Goal: Transaction & Acquisition: Download file/media

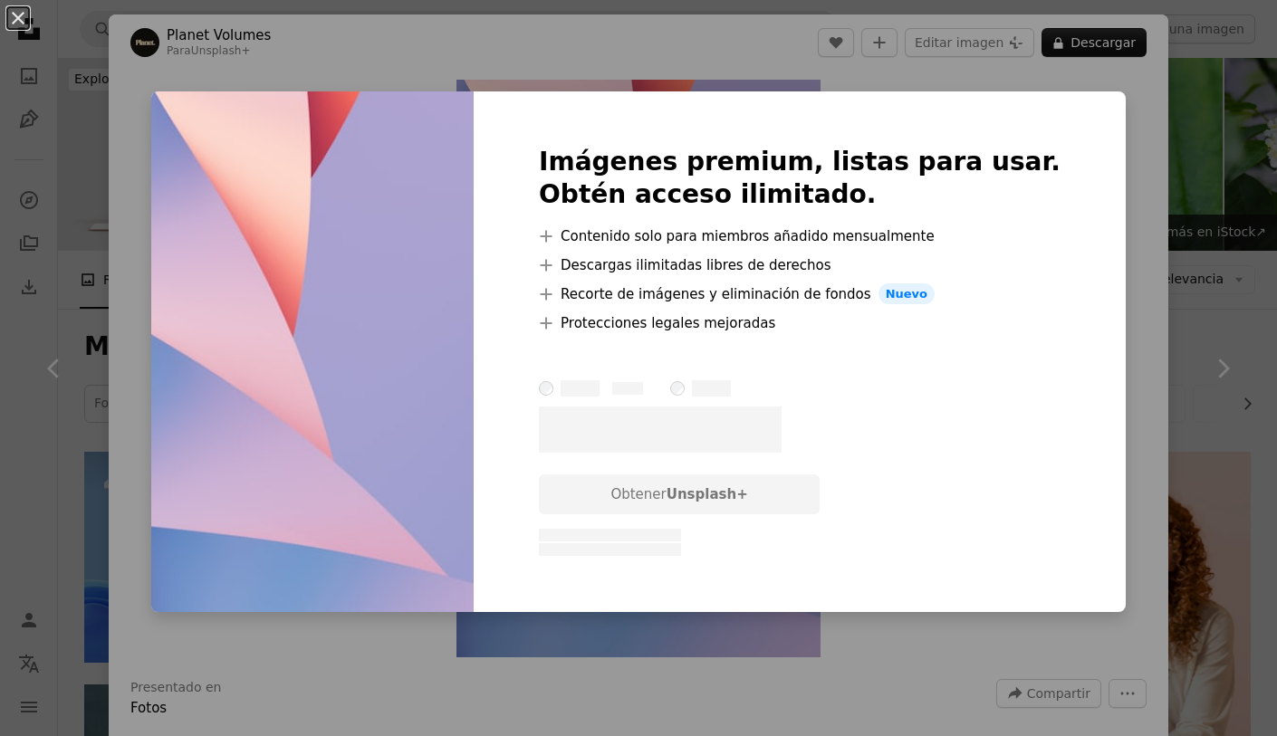
scroll to position [12548, 0]
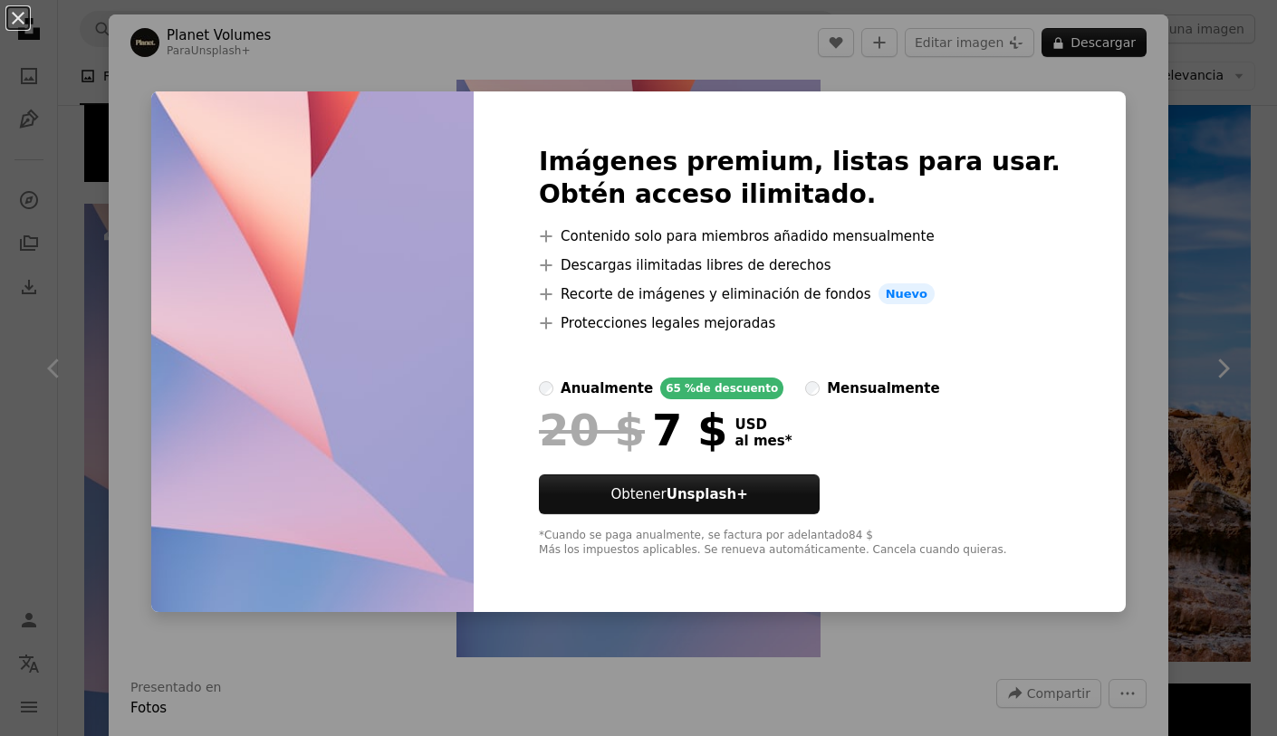
click at [1205, 497] on div "An X shape Imágenes premium, listas para usar. Obtén acceso ilimitado. A plus s…" at bounding box center [638, 368] width 1277 height 736
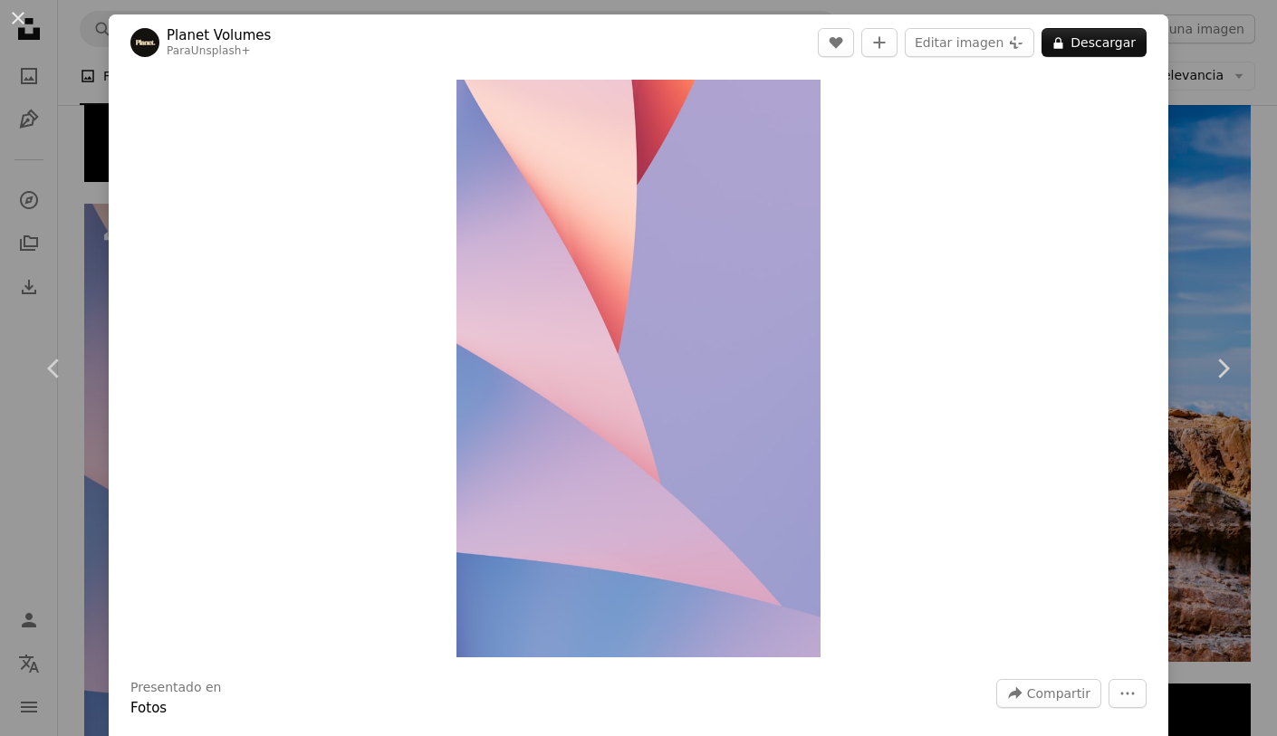
click at [137, 9] on div "An X shape Chevron left Chevron right Planet Volumes Para Unsplash+ A heart A p…" at bounding box center [638, 368] width 1277 height 736
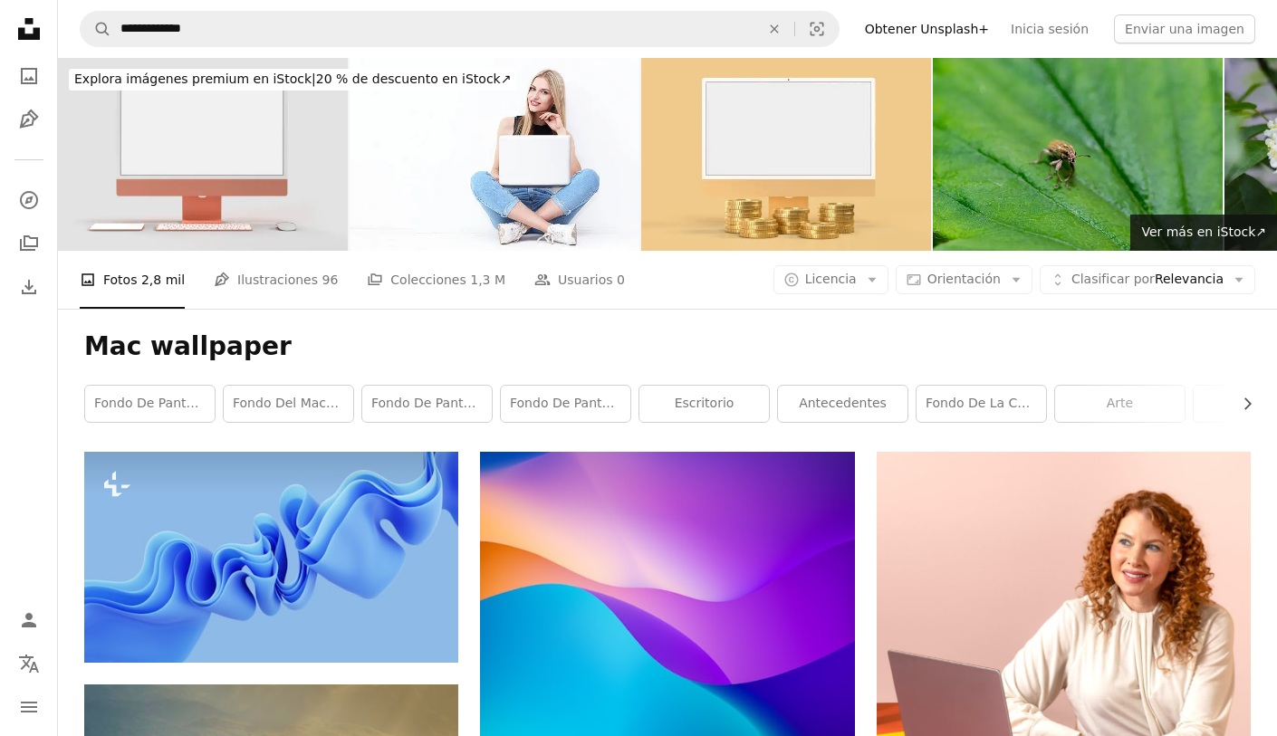
click at [353, 385] on div "fondo de pantalla Fondo del MacBook Fondo de pantalla 4k fondo de pantalla mac …" at bounding box center [667, 404] width 1167 height 38
click at [321, 392] on link "Fondo del MacBook" at bounding box center [289, 404] width 130 height 36
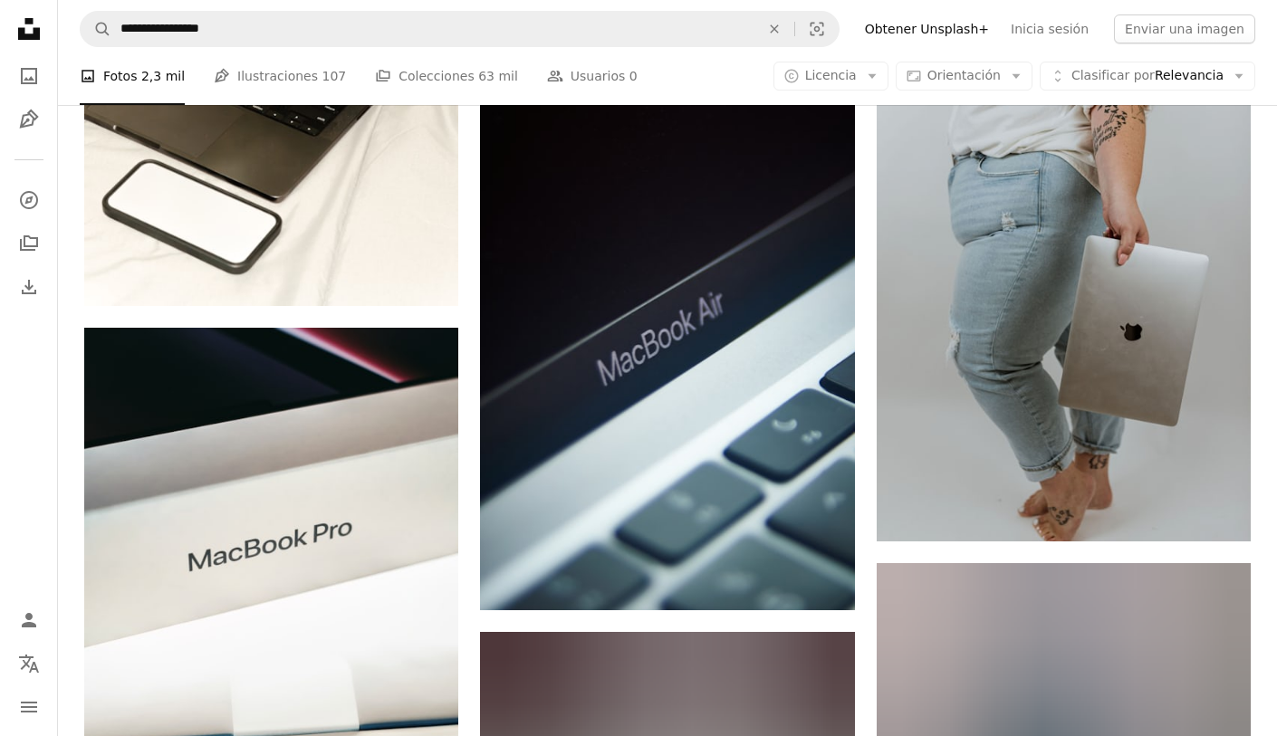
scroll to position [1037, 0]
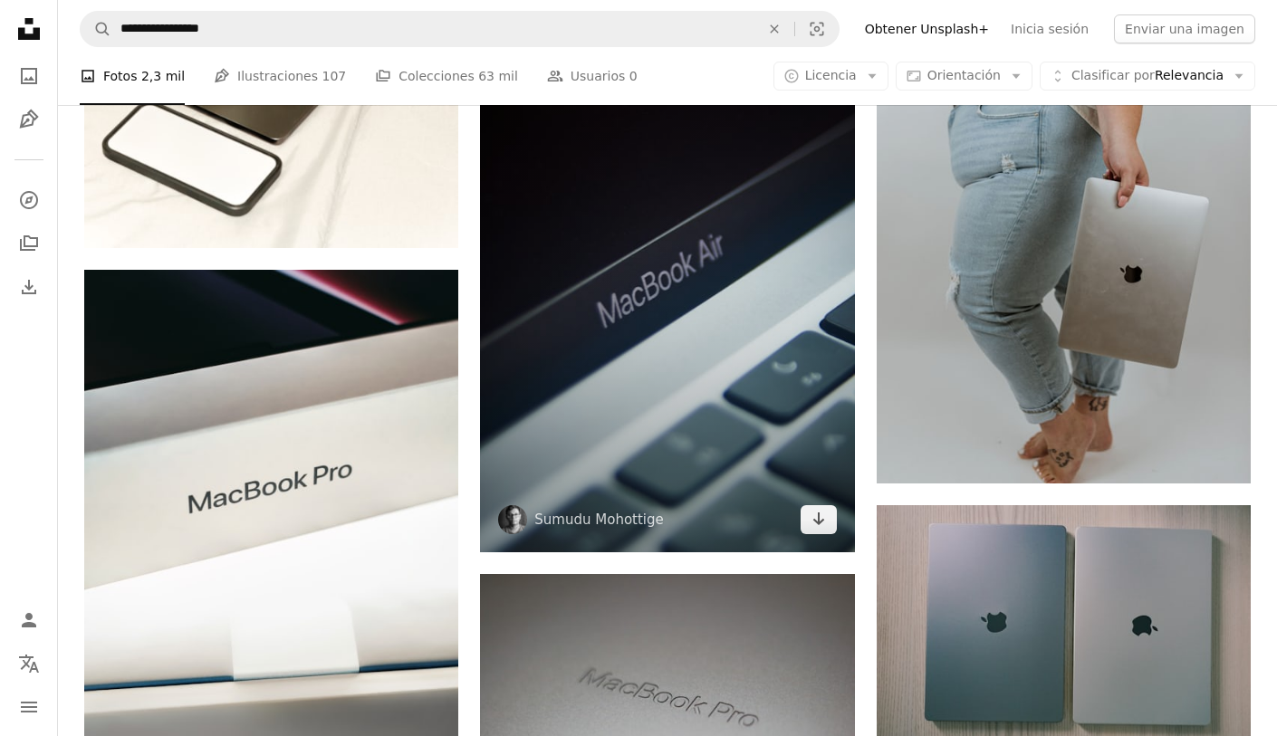
click at [648, 365] on img at bounding box center [667, 270] width 374 height 563
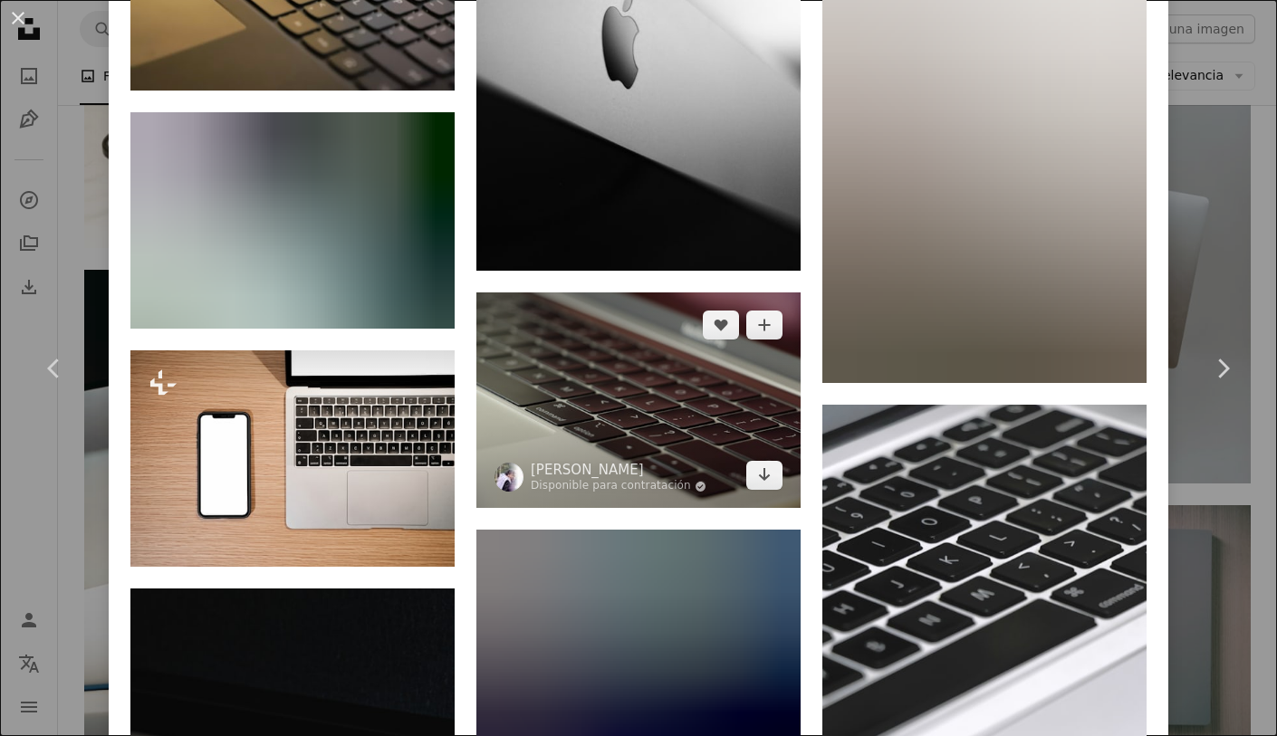
scroll to position [5202, 0]
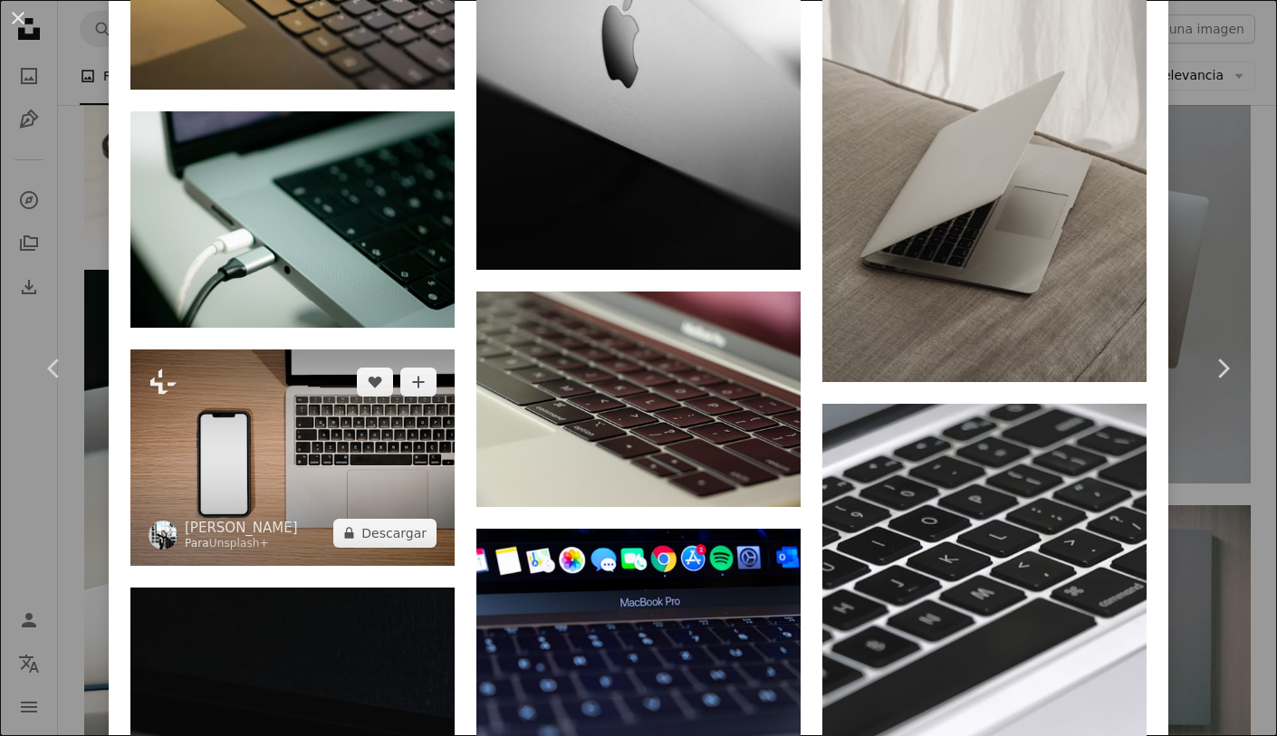
click at [332, 352] on img at bounding box center [292, 458] width 324 height 216
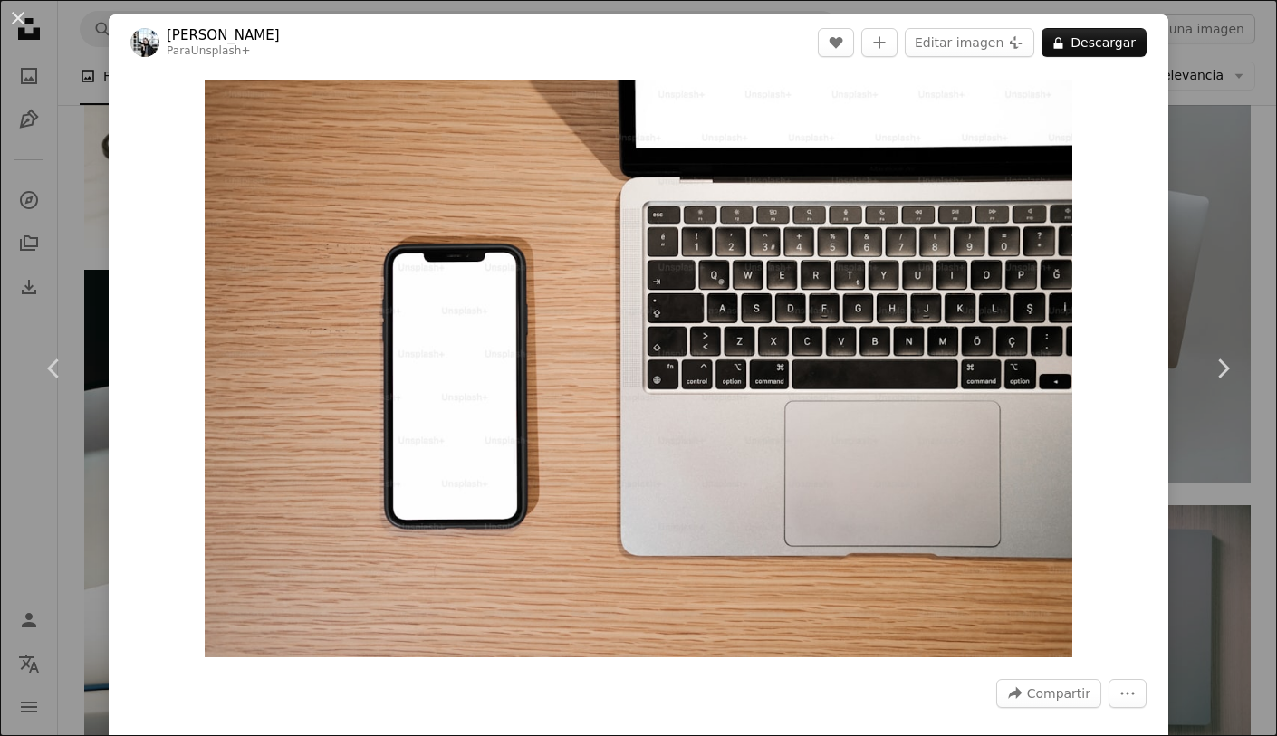
click at [86, 68] on div "An X shape Chevron left Chevron right [PERSON_NAME] Para Unsplash+ A heart A pl…" at bounding box center [638, 368] width 1277 height 736
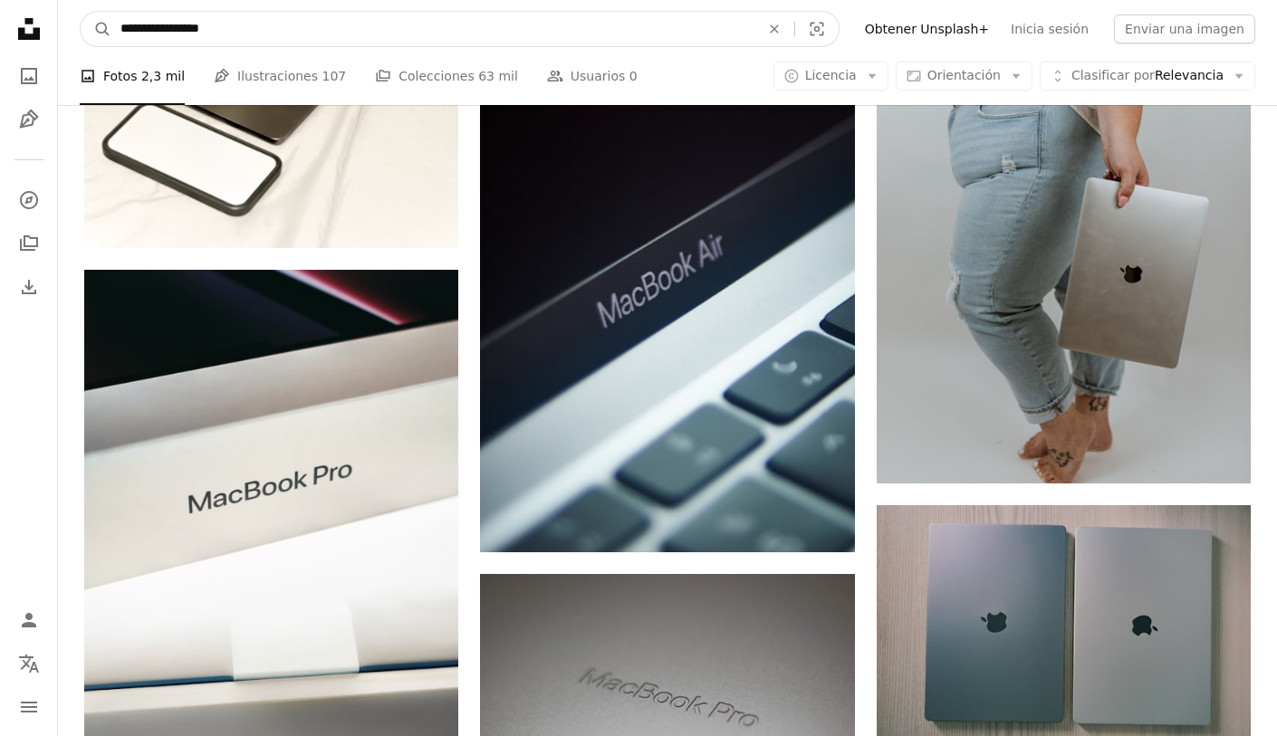
click at [191, 13] on input "**********" at bounding box center [432, 29] width 643 height 34
type input "****"
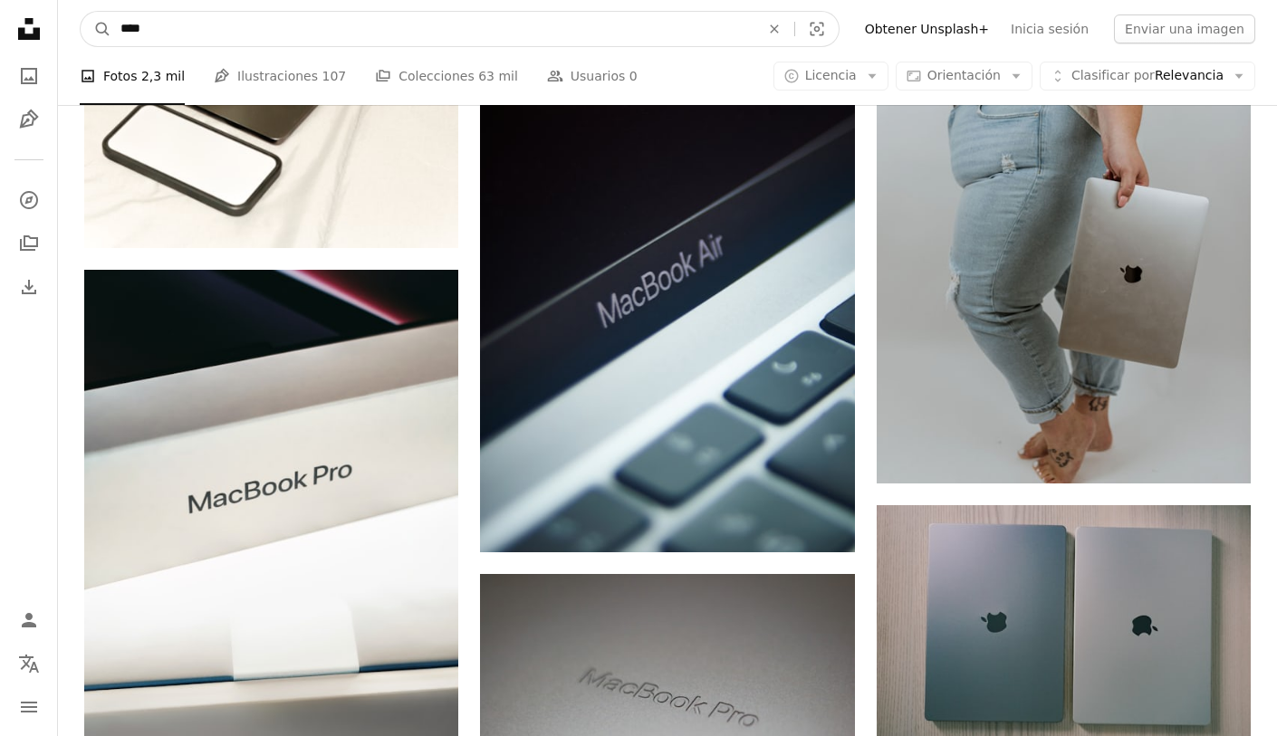
click at [96, 29] on button "A magnifying glass" at bounding box center [96, 29] width 31 height 34
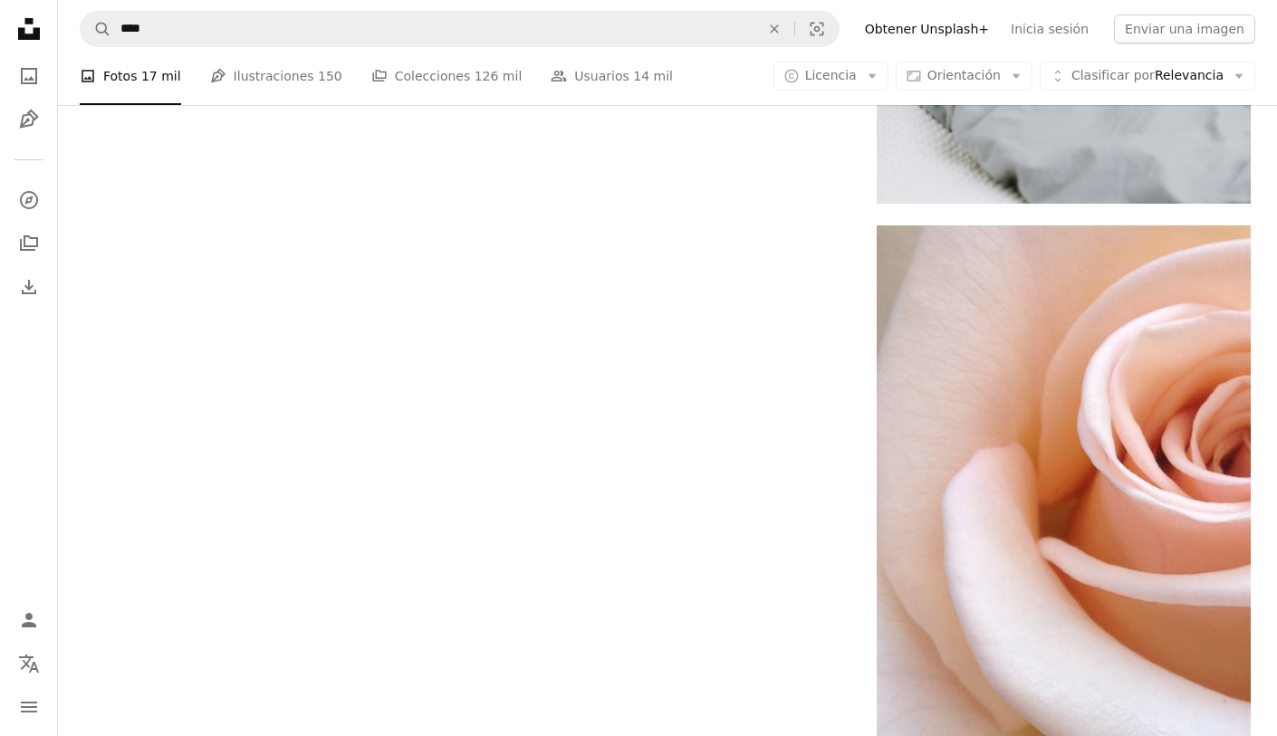
scroll to position [4166, 0]
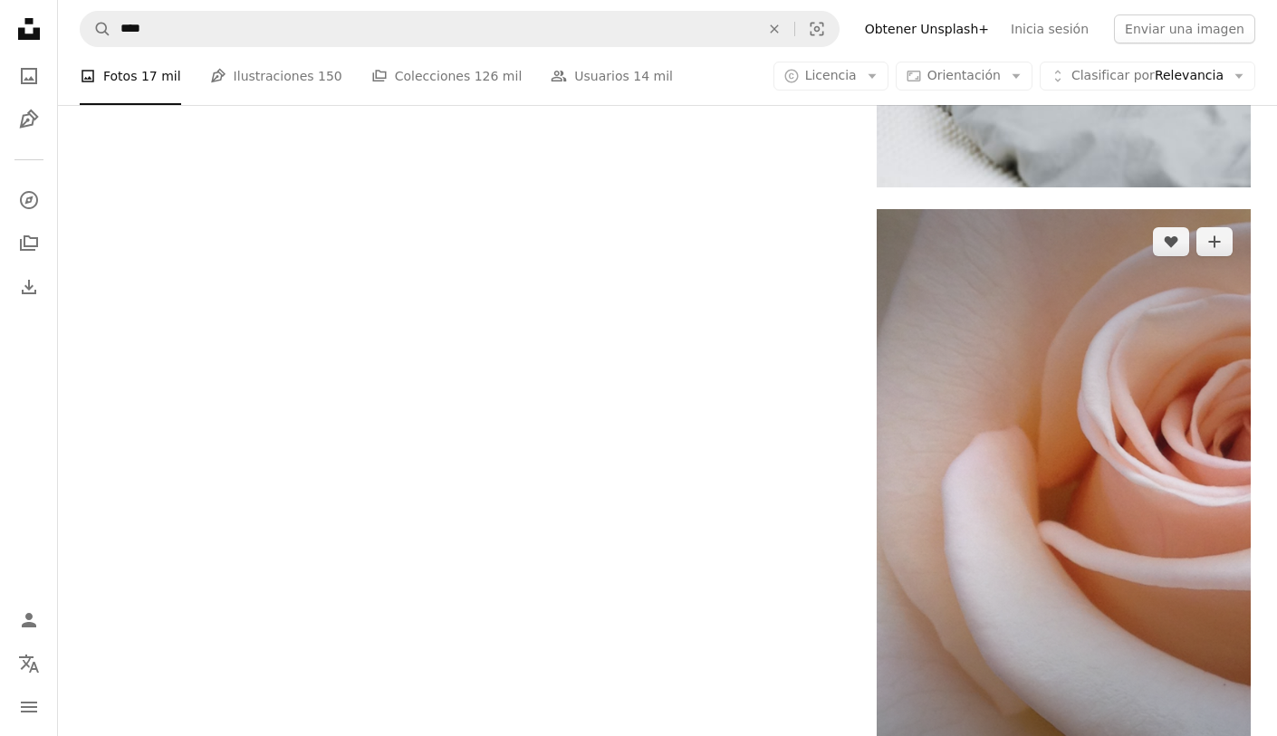
click at [1120, 441] on img at bounding box center [1064, 496] width 374 height 574
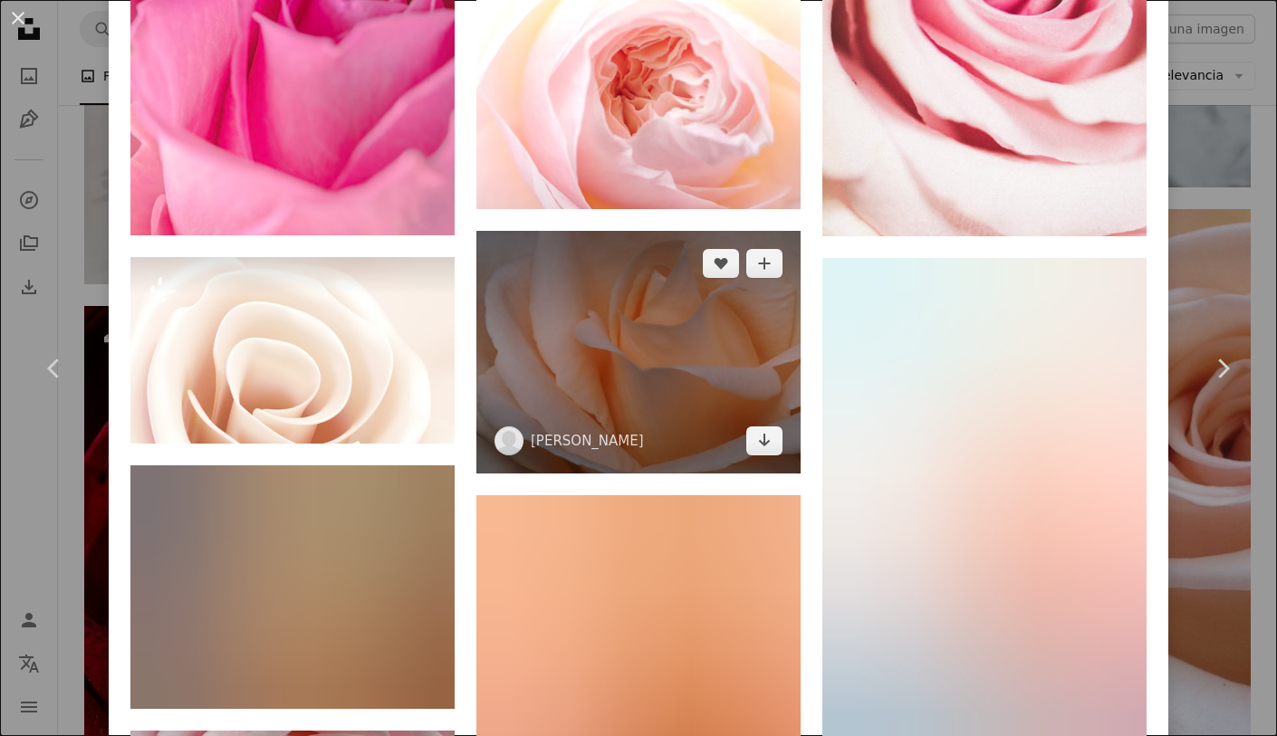
scroll to position [1820, 0]
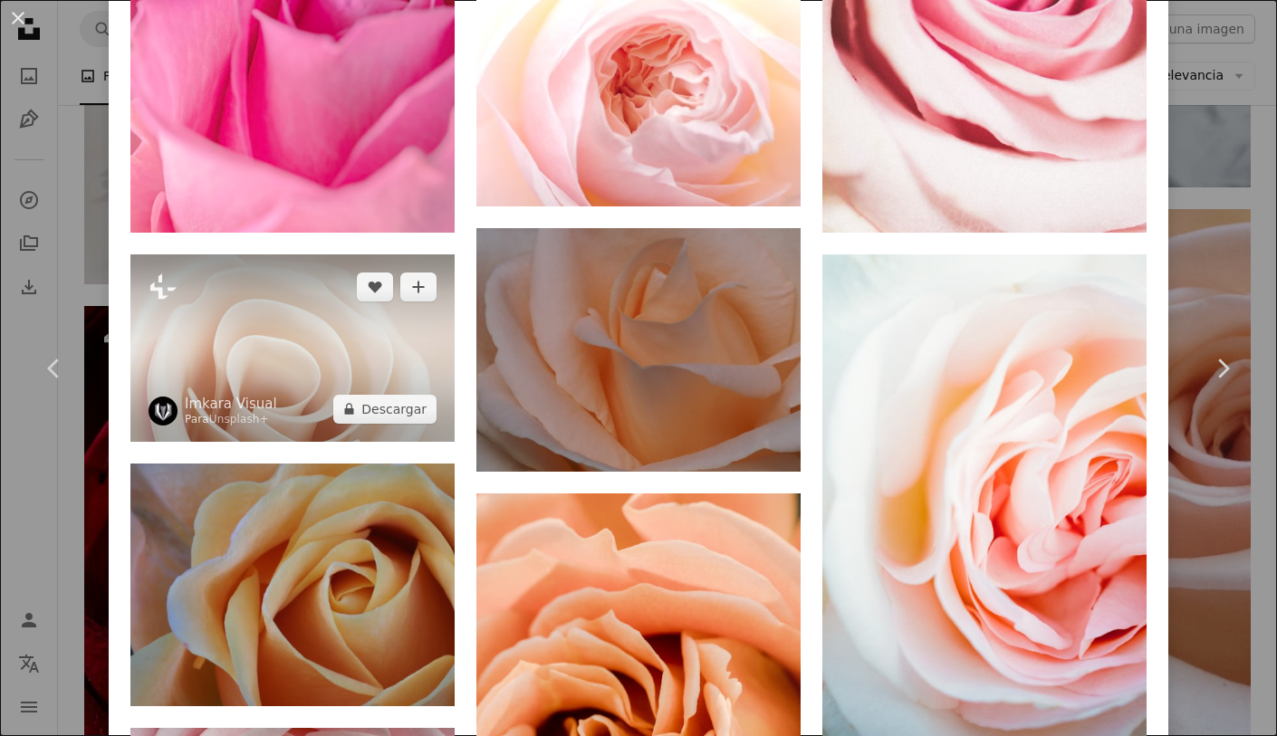
click at [293, 267] on img at bounding box center [292, 348] width 324 height 187
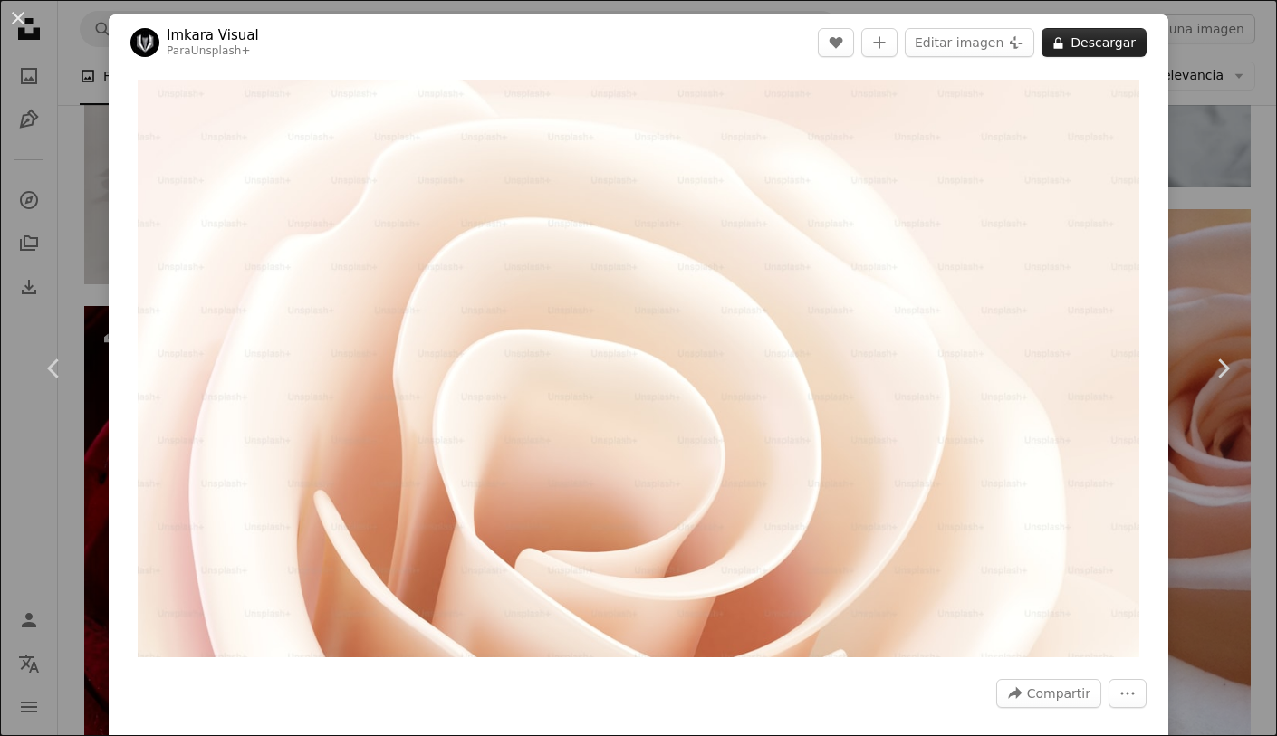
click at [1073, 48] on button "A lock Descargar" at bounding box center [1094, 42] width 105 height 29
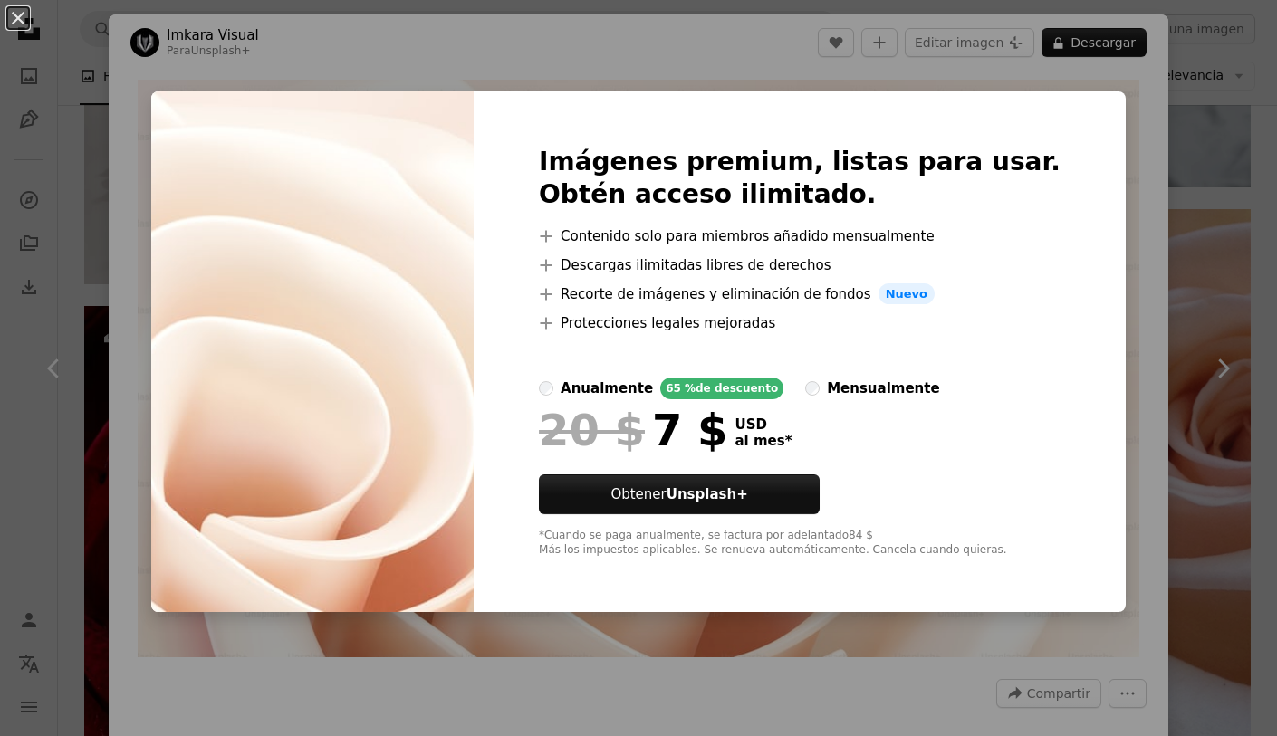
click at [1131, 211] on div "An X shape Imágenes premium, listas para usar. Obtén acceso ilimitado. A plus s…" at bounding box center [638, 368] width 1277 height 736
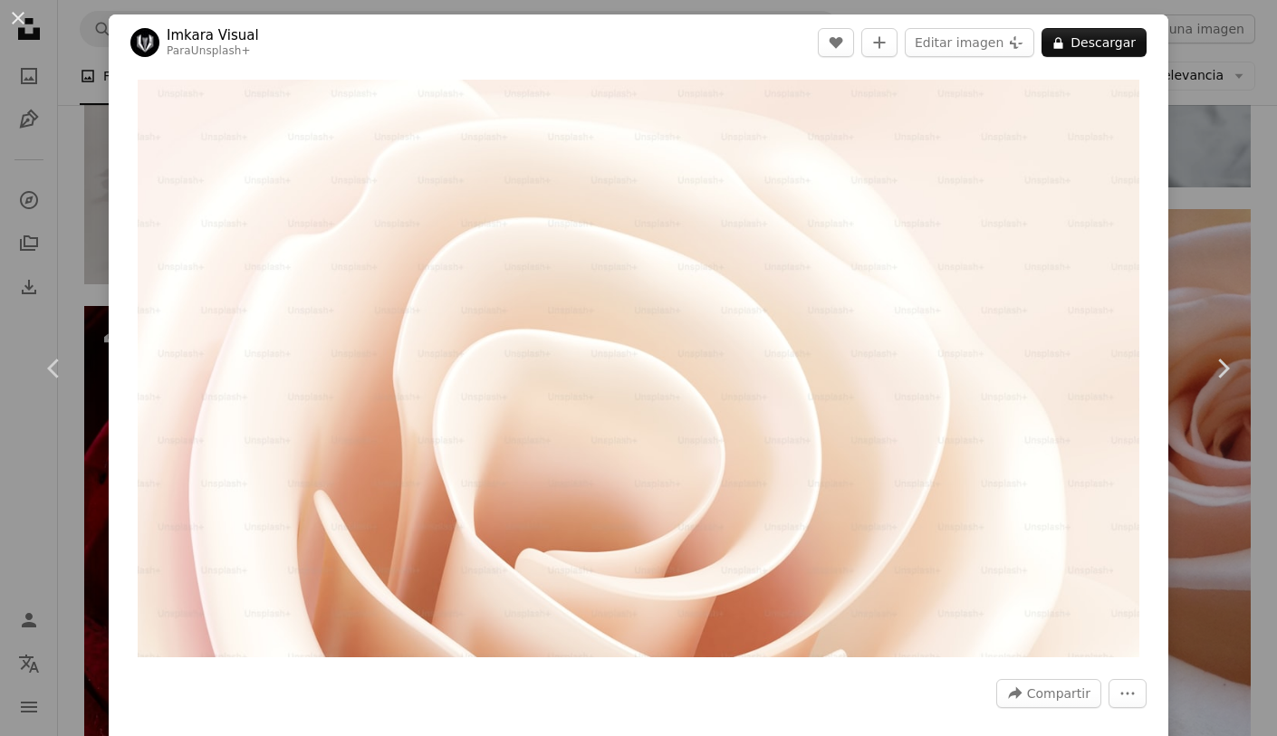
click at [88, 91] on div "An X shape Chevron left Chevron right Imkara Visual Para Unsplash+ A heart A pl…" at bounding box center [638, 368] width 1277 height 736
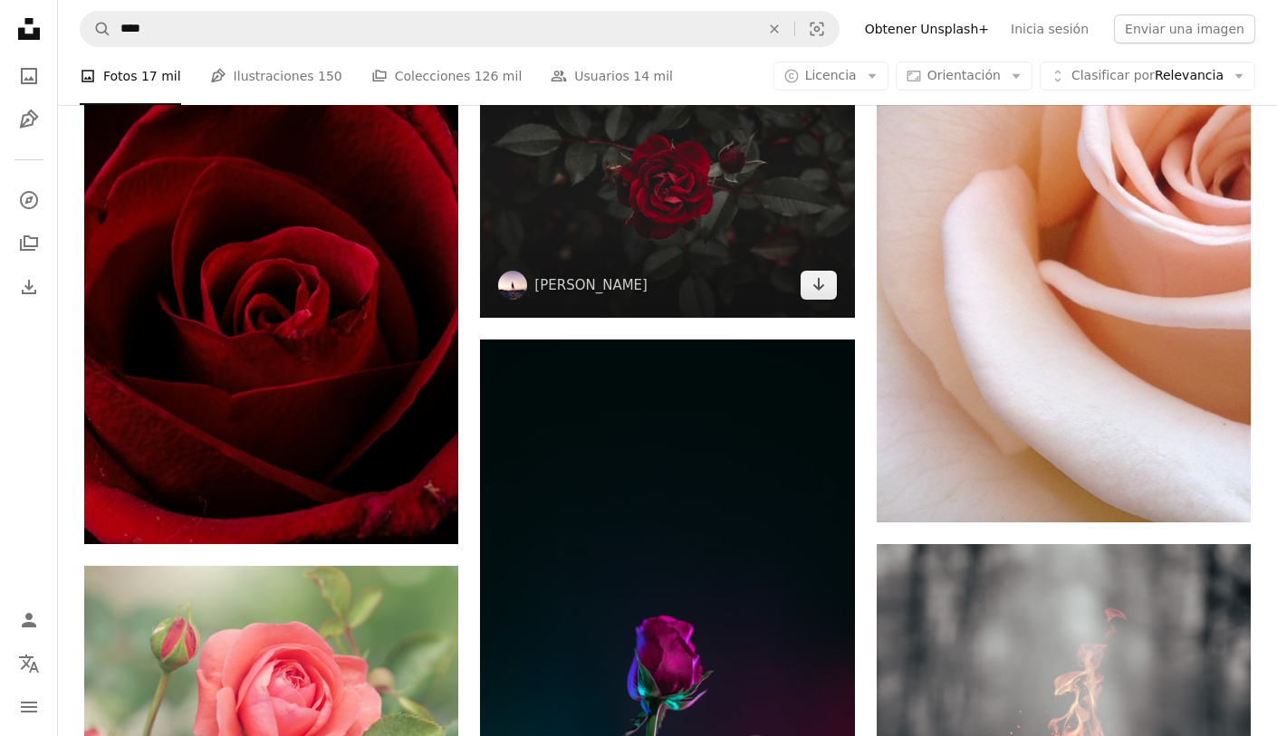
scroll to position [4433, 0]
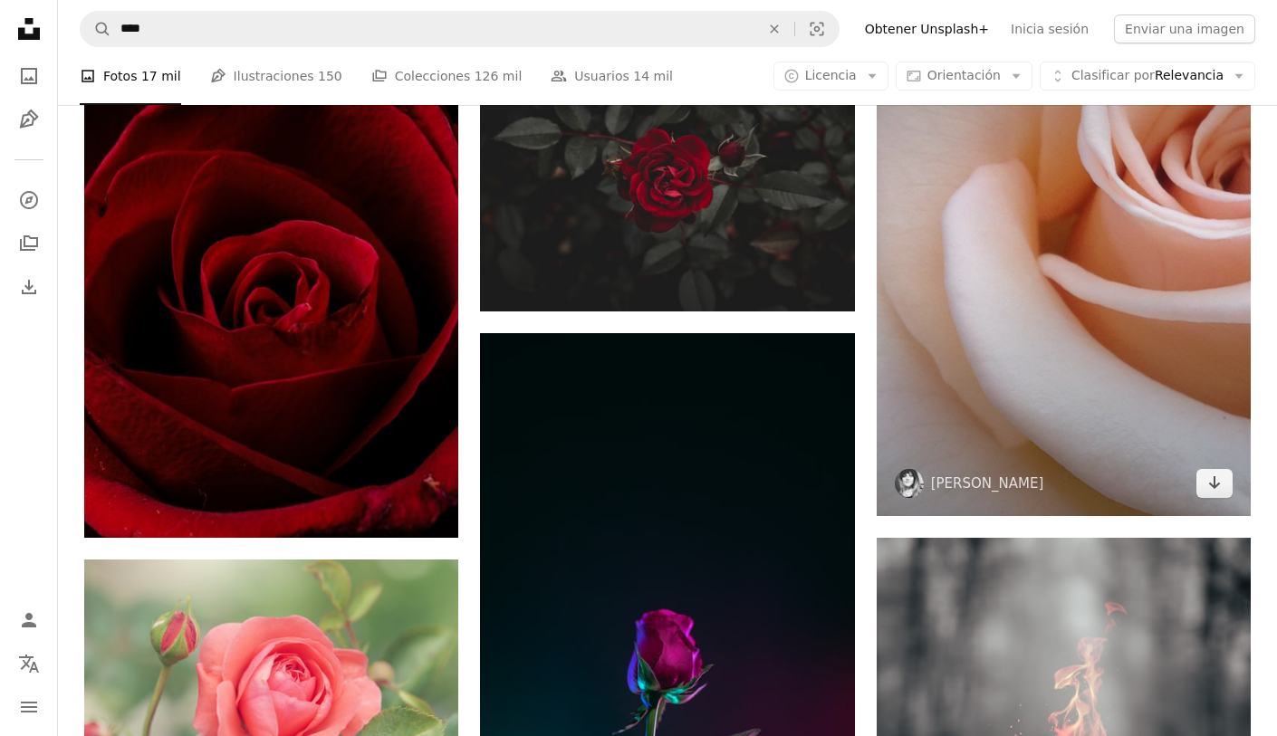
click at [1091, 316] on img at bounding box center [1064, 229] width 374 height 574
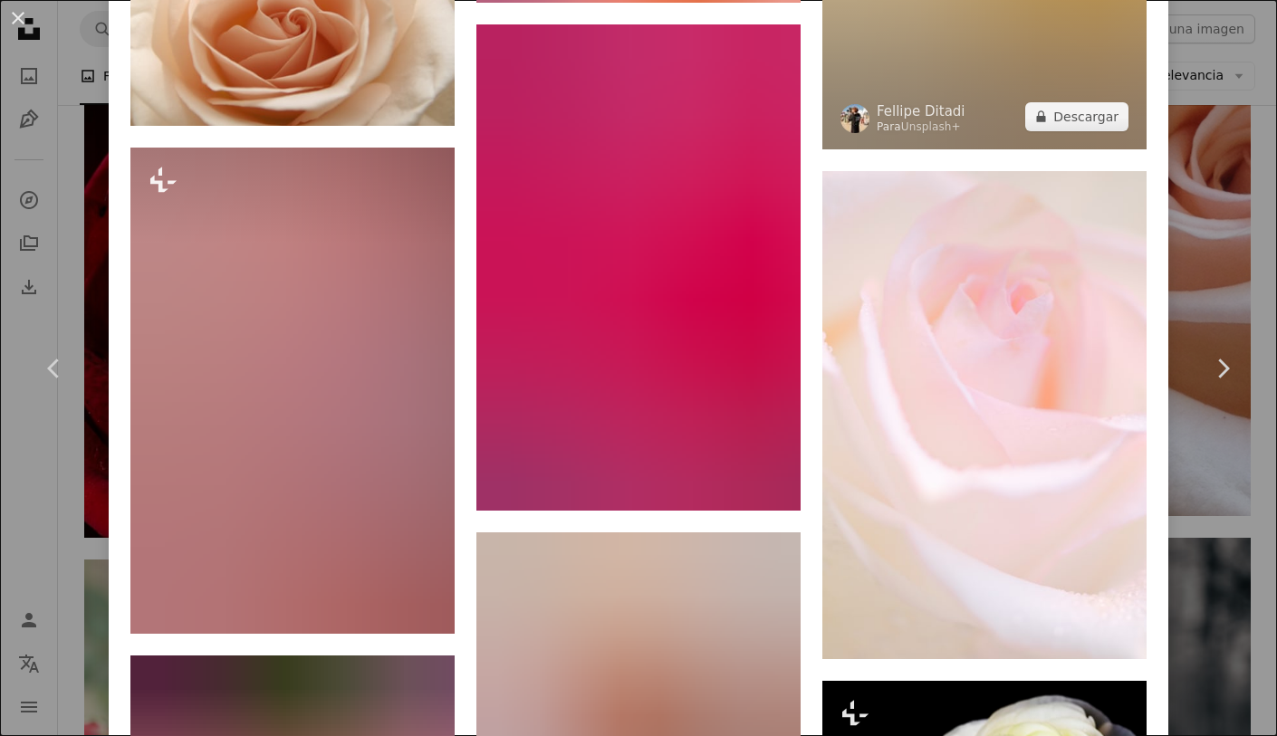
scroll to position [4234, 0]
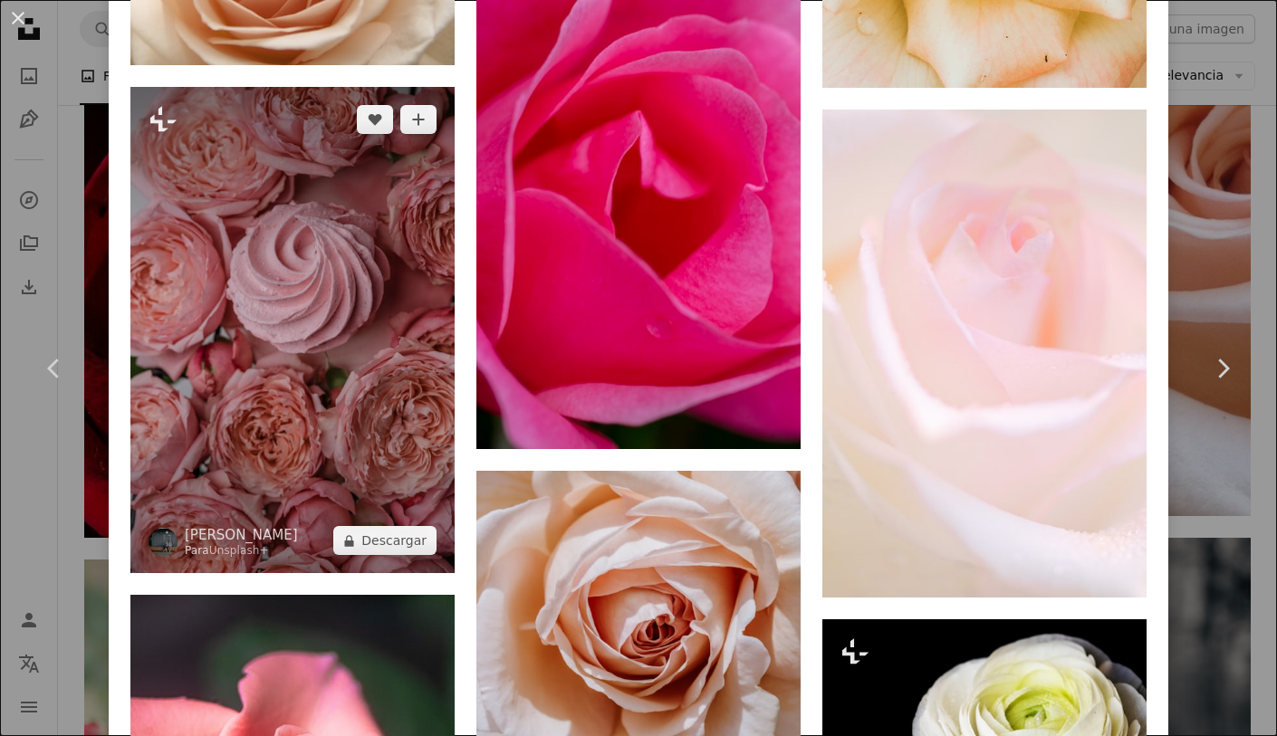
click at [293, 389] on img at bounding box center [292, 330] width 324 height 486
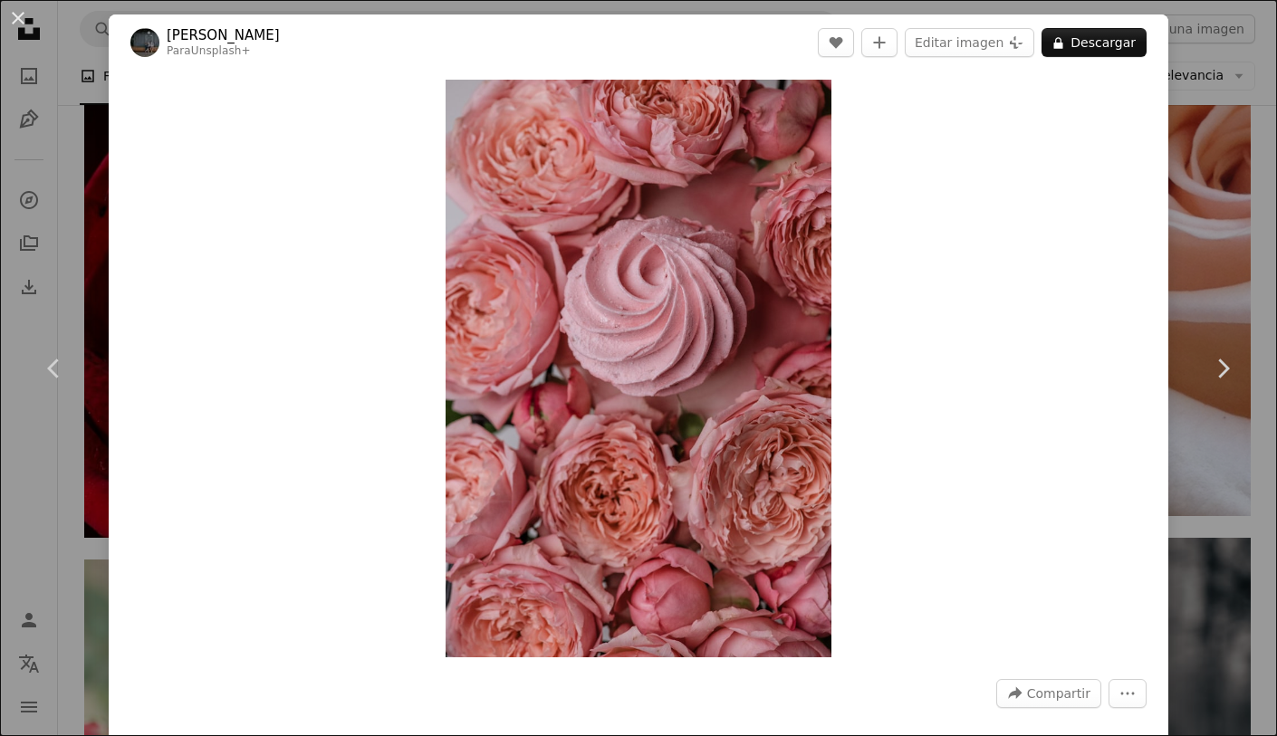
click at [82, 160] on div "An X shape Chevron left Chevron right [PERSON_NAME] Para Unsplash+ A heart A pl…" at bounding box center [638, 368] width 1277 height 736
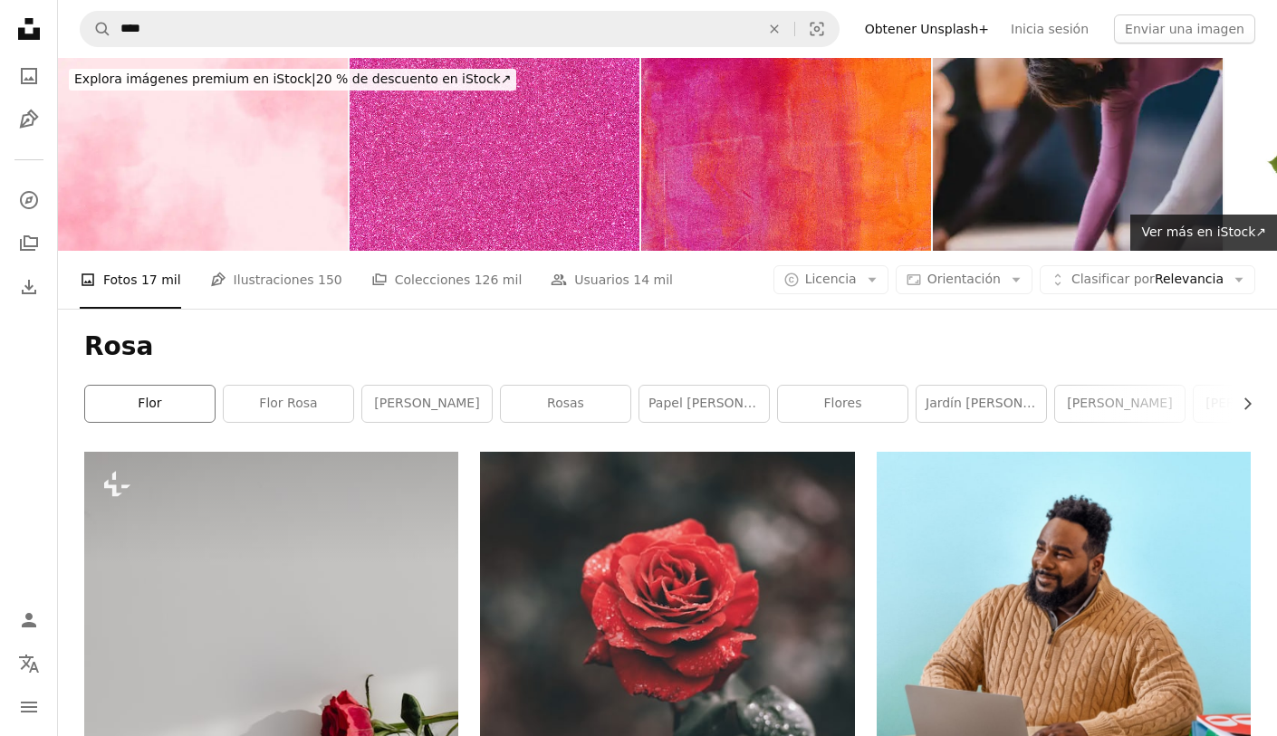
click at [169, 400] on link "flor" at bounding box center [150, 404] width 130 height 36
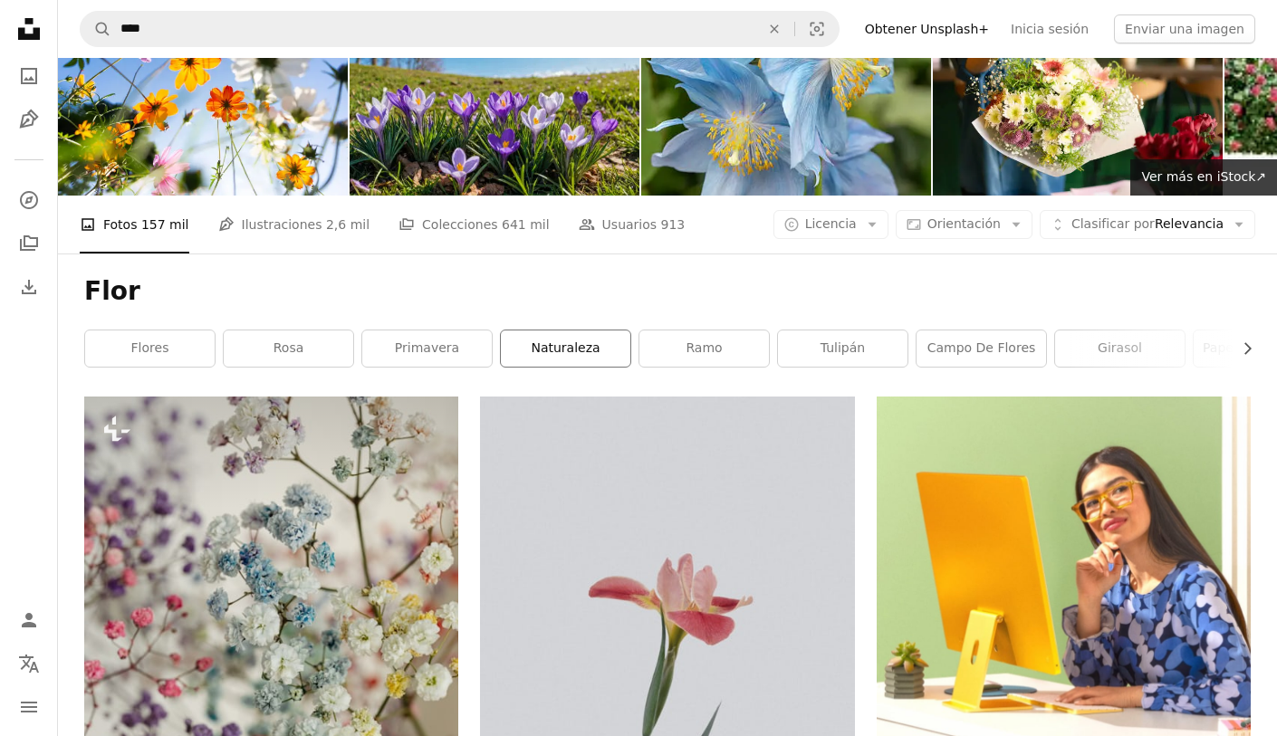
scroll to position [53, 0]
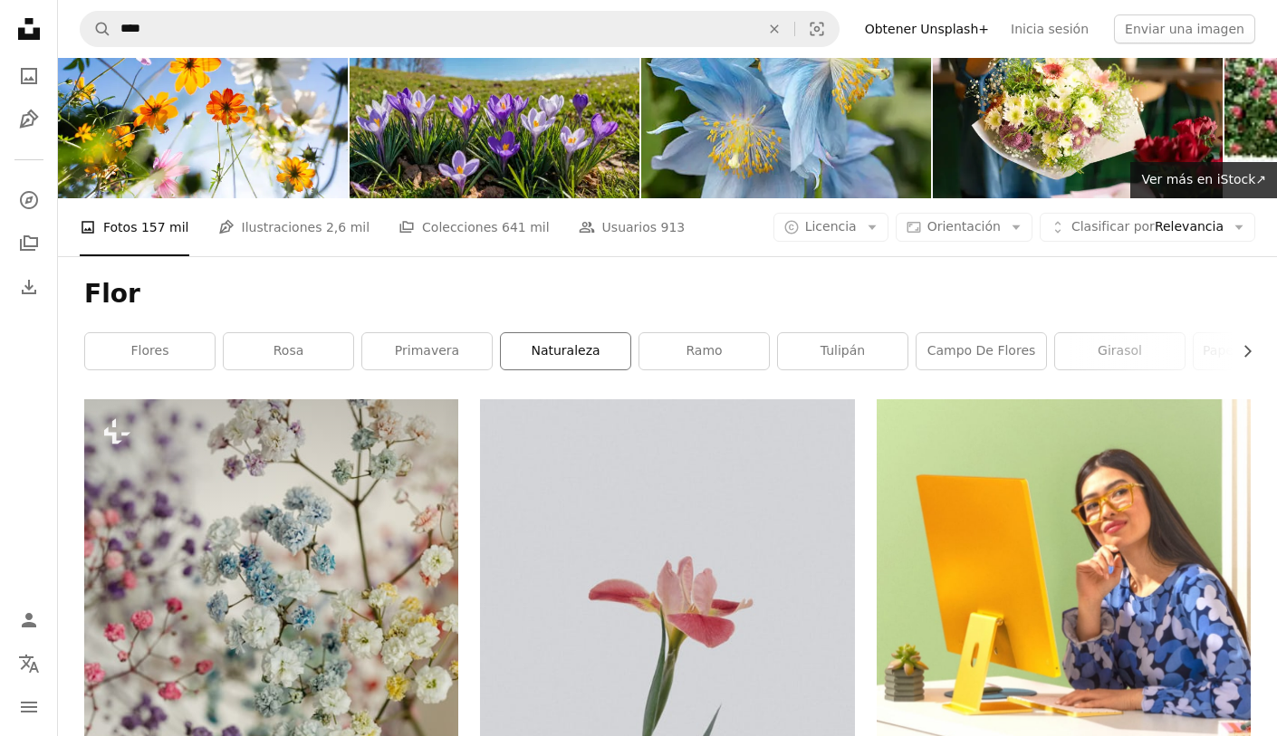
click at [567, 351] on link "naturaleza" at bounding box center [566, 351] width 130 height 36
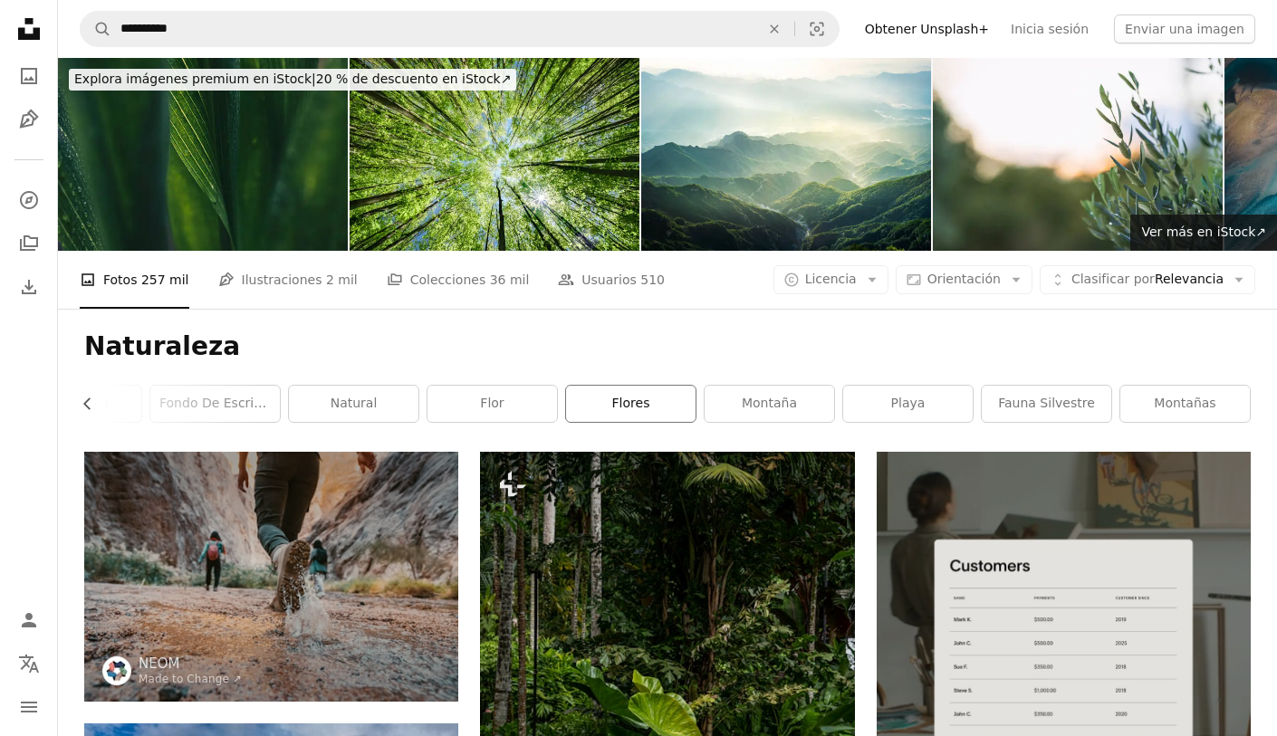
scroll to position [0, 489]
click at [663, 406] on link "flores" at bounding box center [631, 404] width 130 height 36
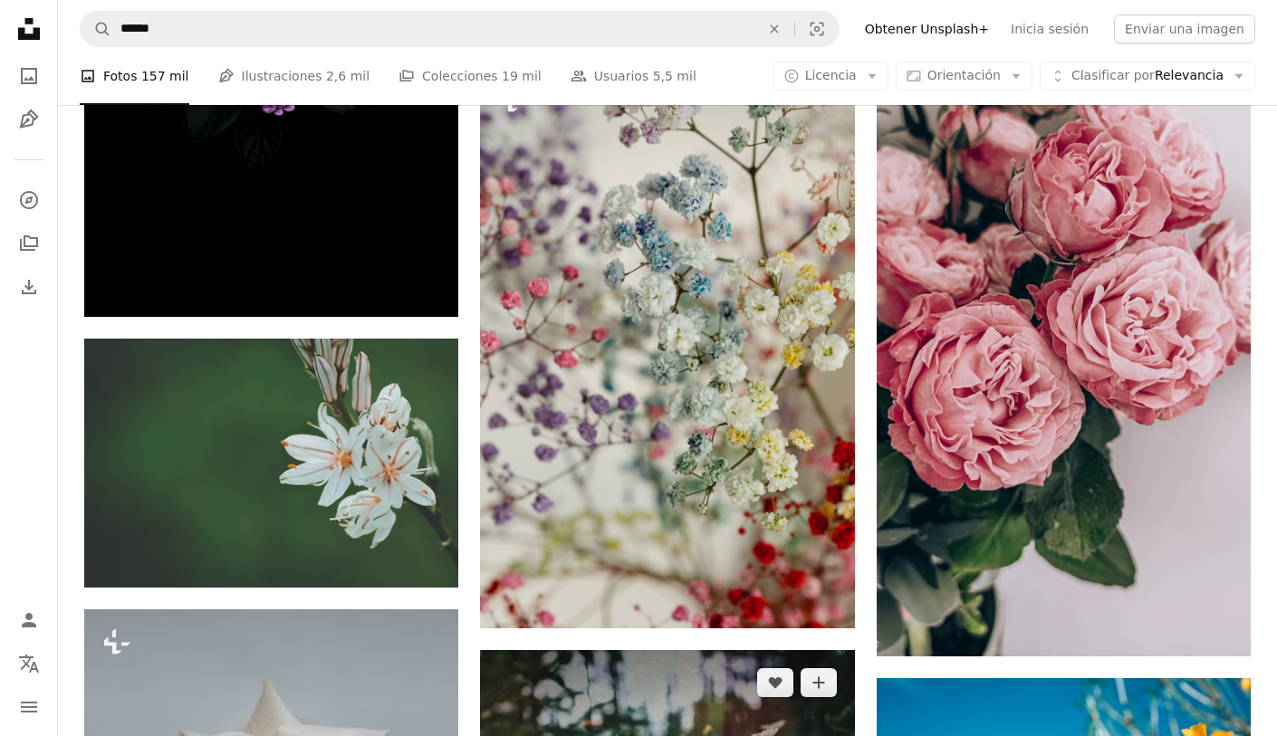
scroll to position [948, 0]
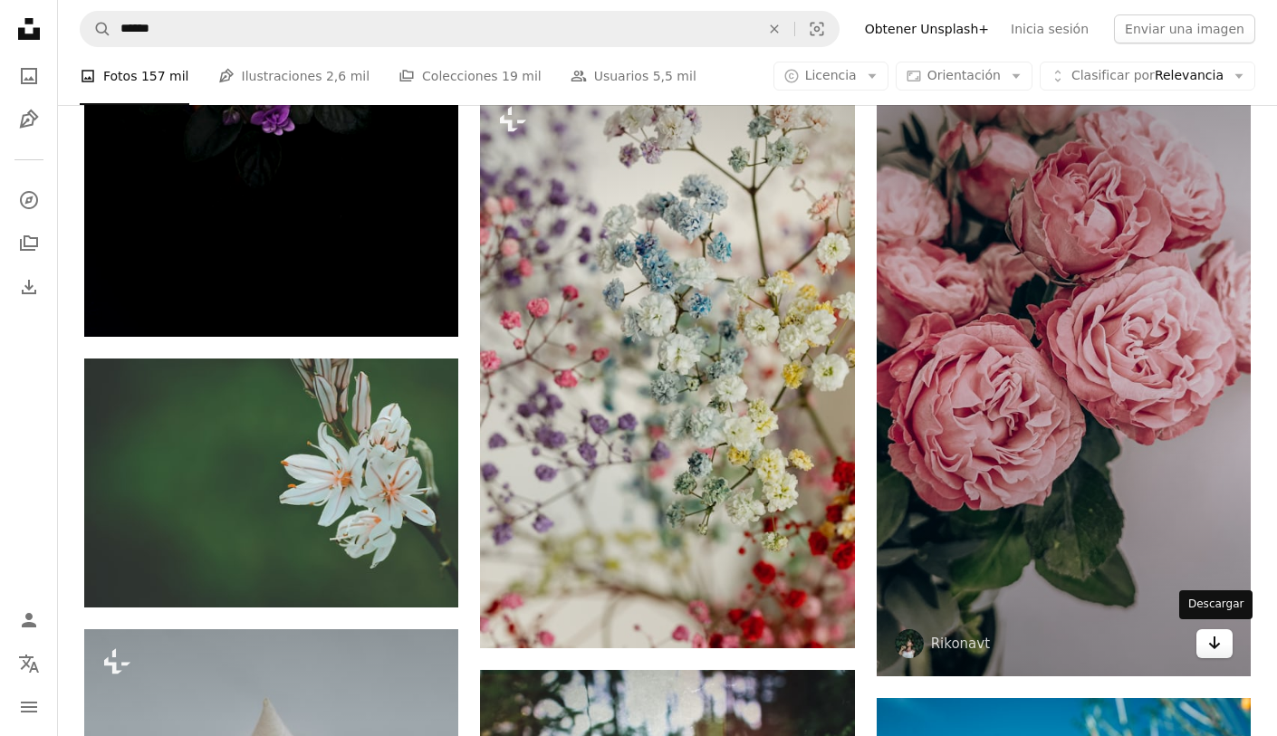
click at [1221, 649] on icon "Arrow pointing down" at bounding box center [1214, 643] width 14 height 22
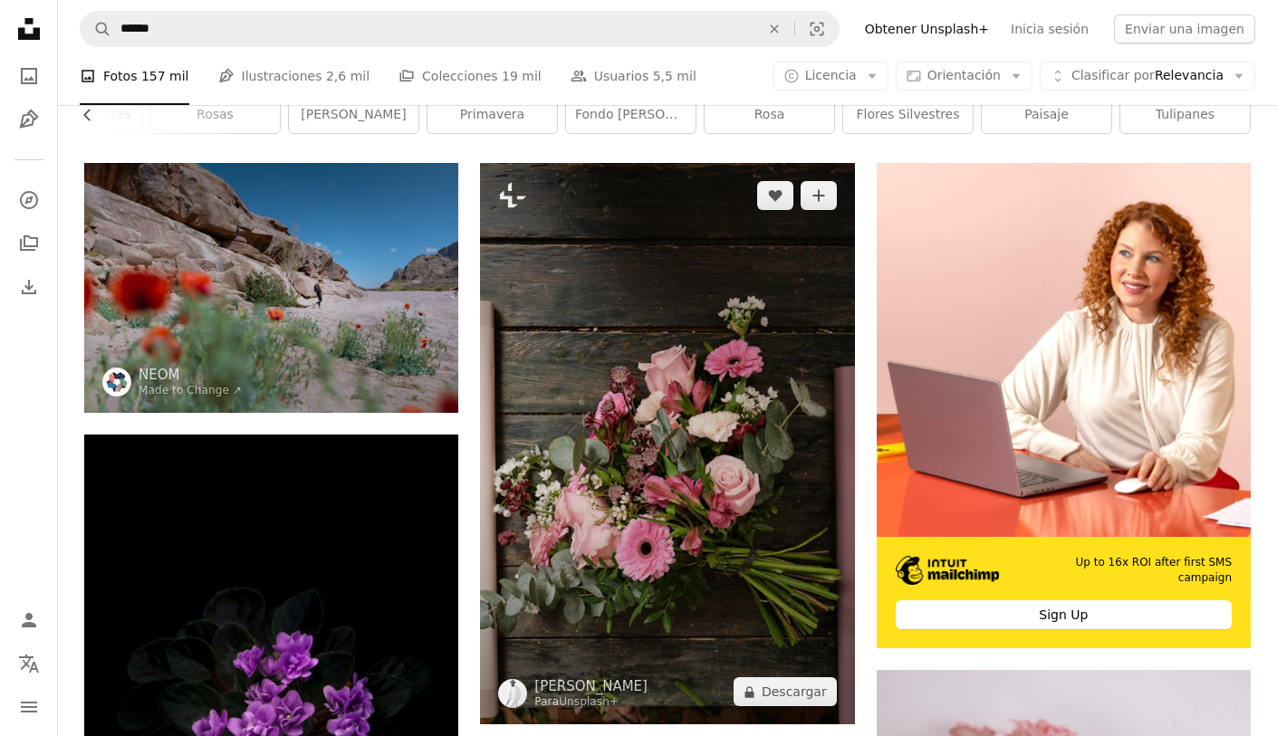
scroll to position [508, 0]
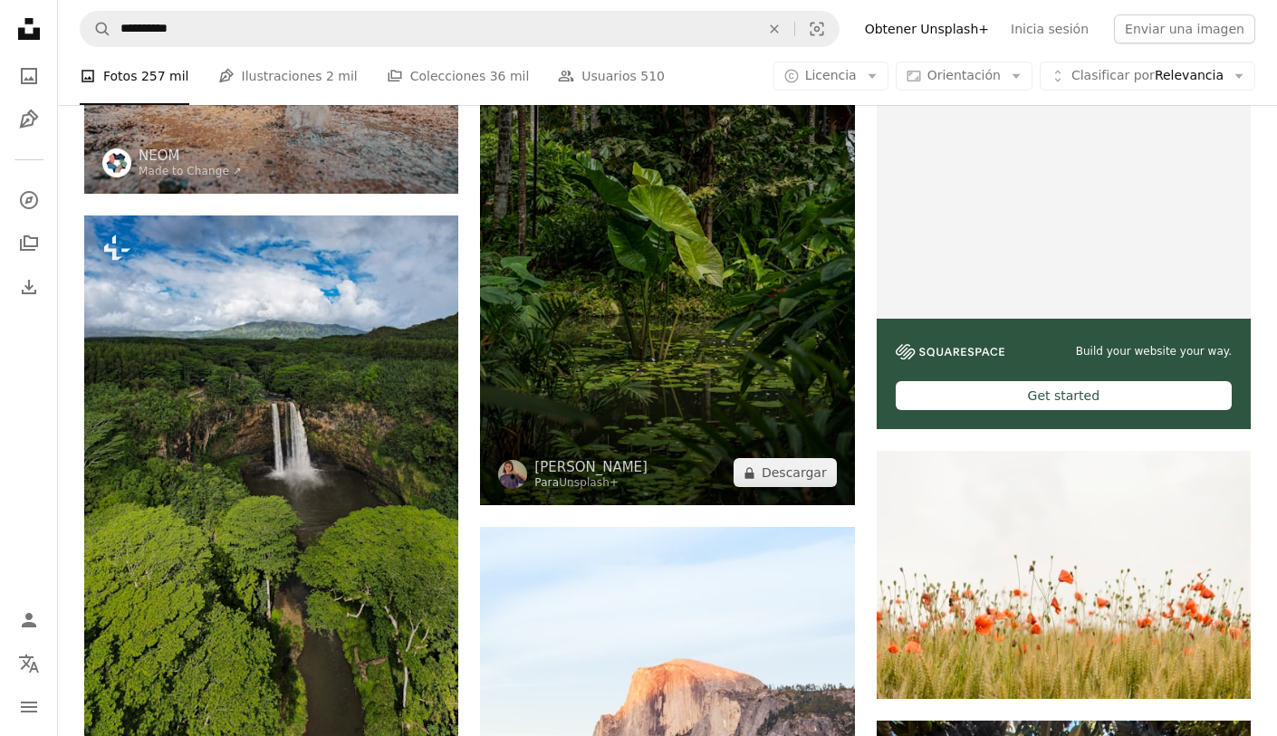
scroll to position [507, 0]
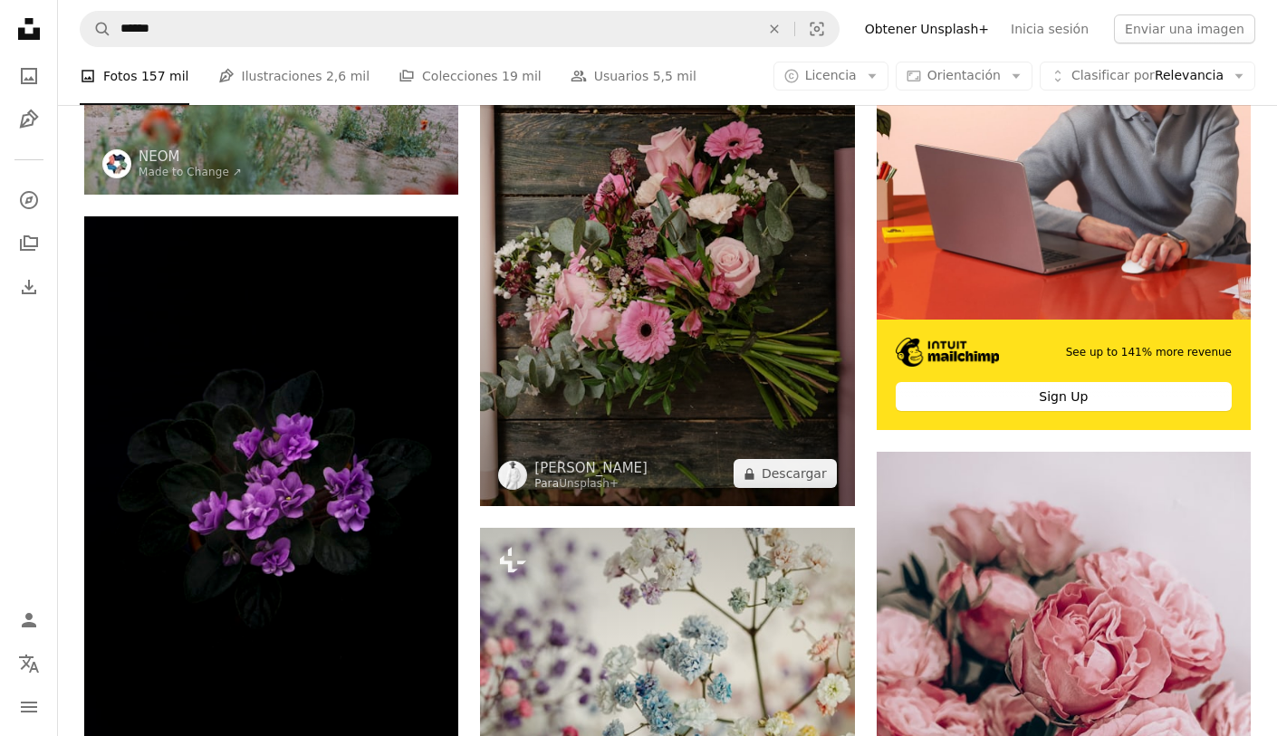
scroll to position [508, 0]
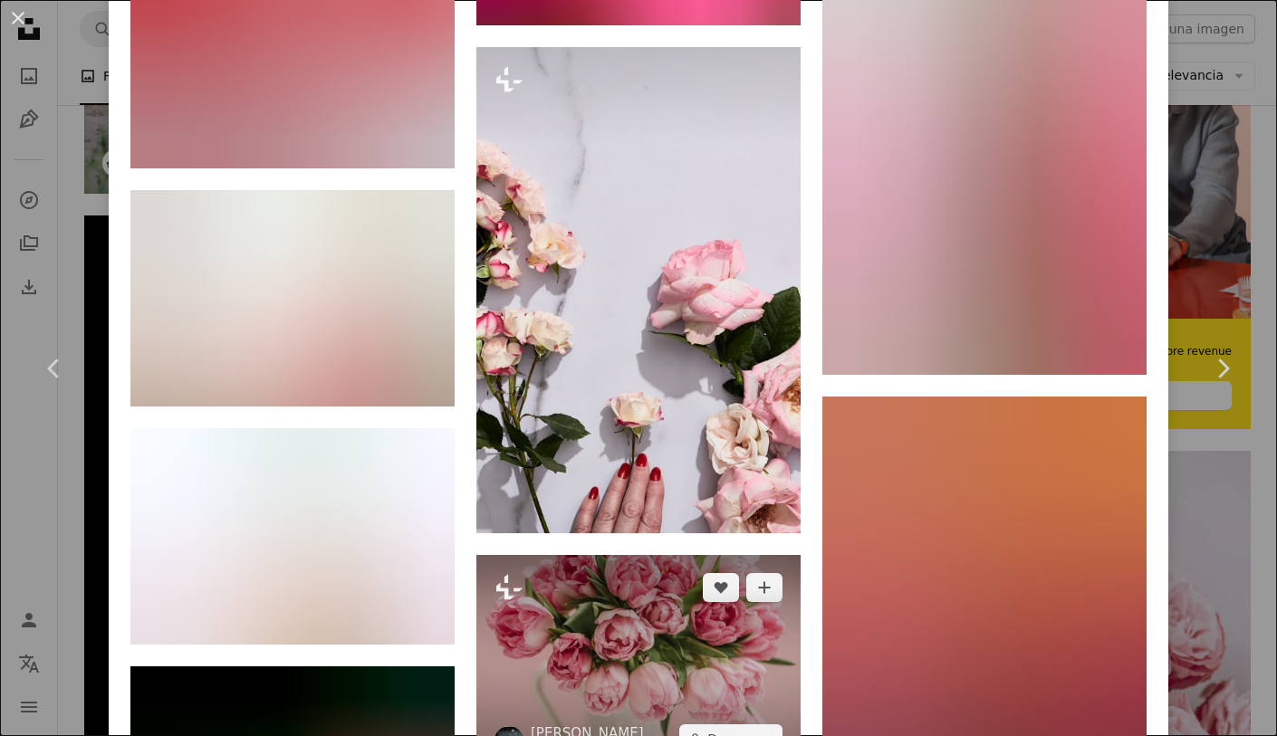
scroll to position [7129, 0]
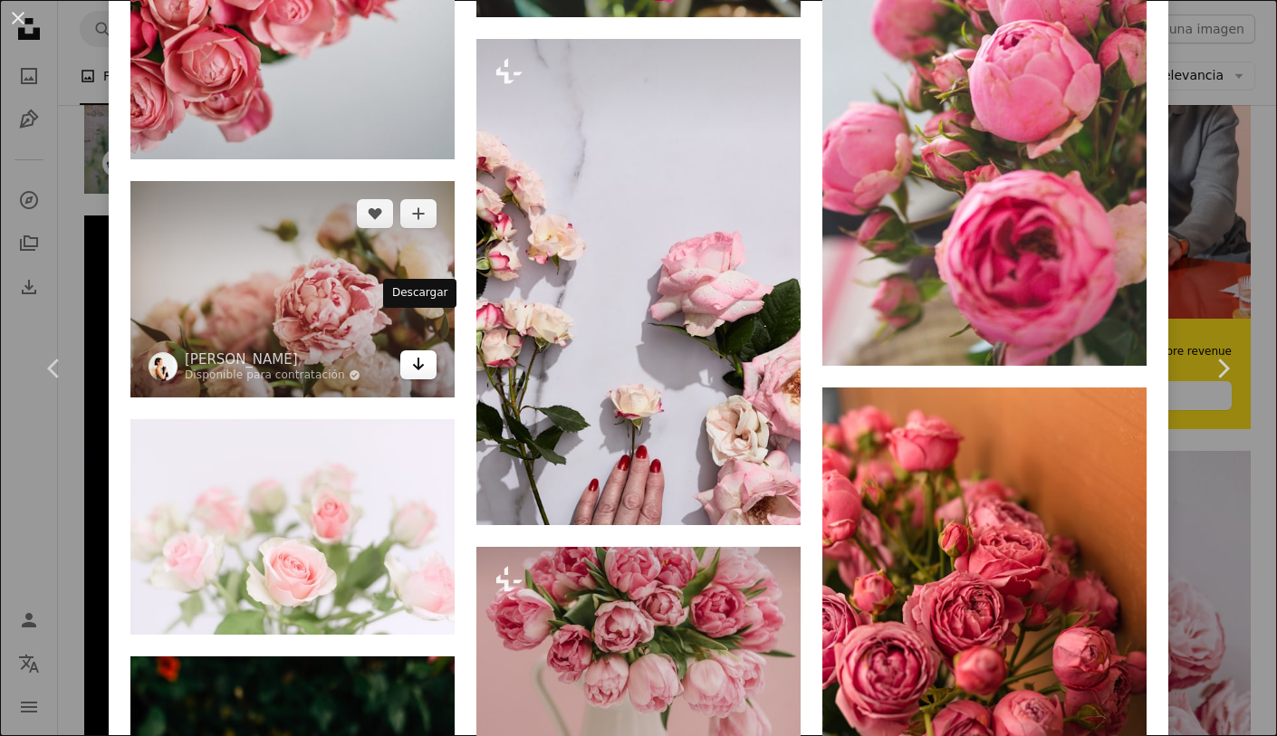
click at [406, 351] on link "Arrow pointing down" at bounding box center [418, 365] width 36 height 29
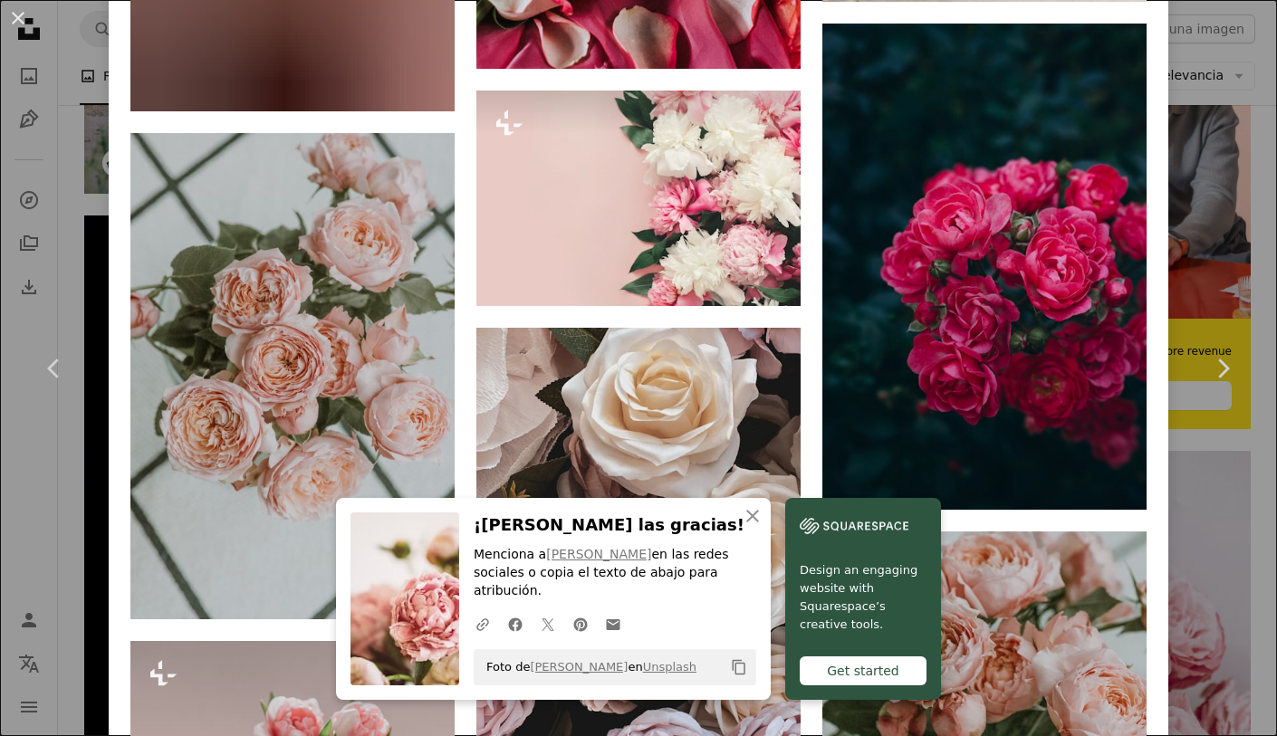
scroll to position [14423, 0]
